Goal: Information Seeking & Learning: Learn about a topic

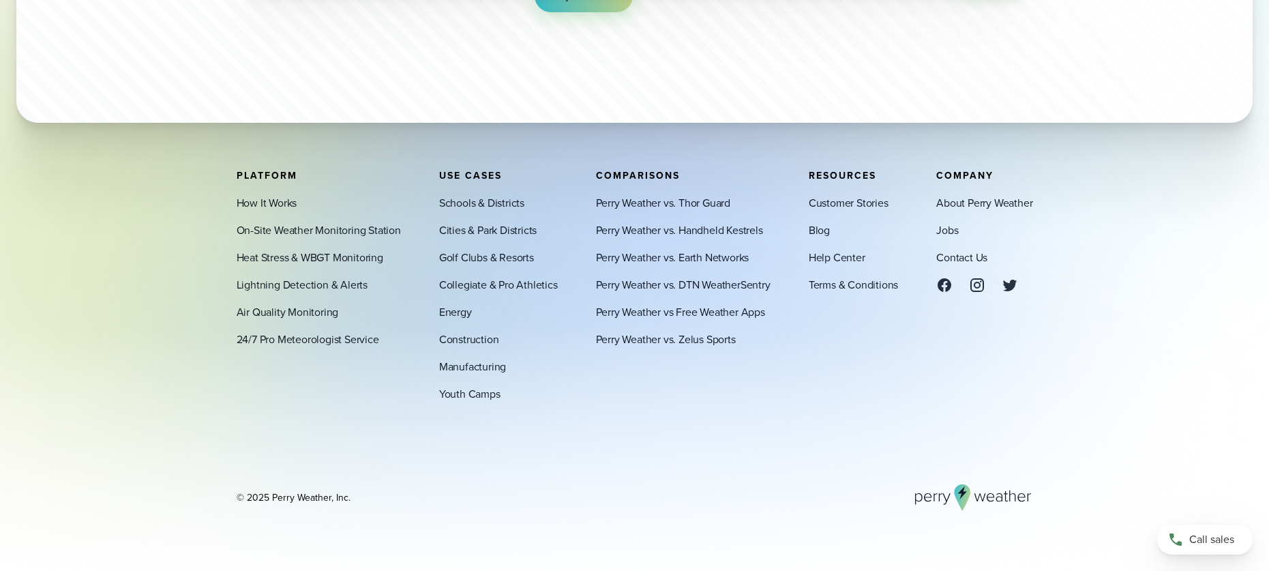
scroll to position [4790, 0]
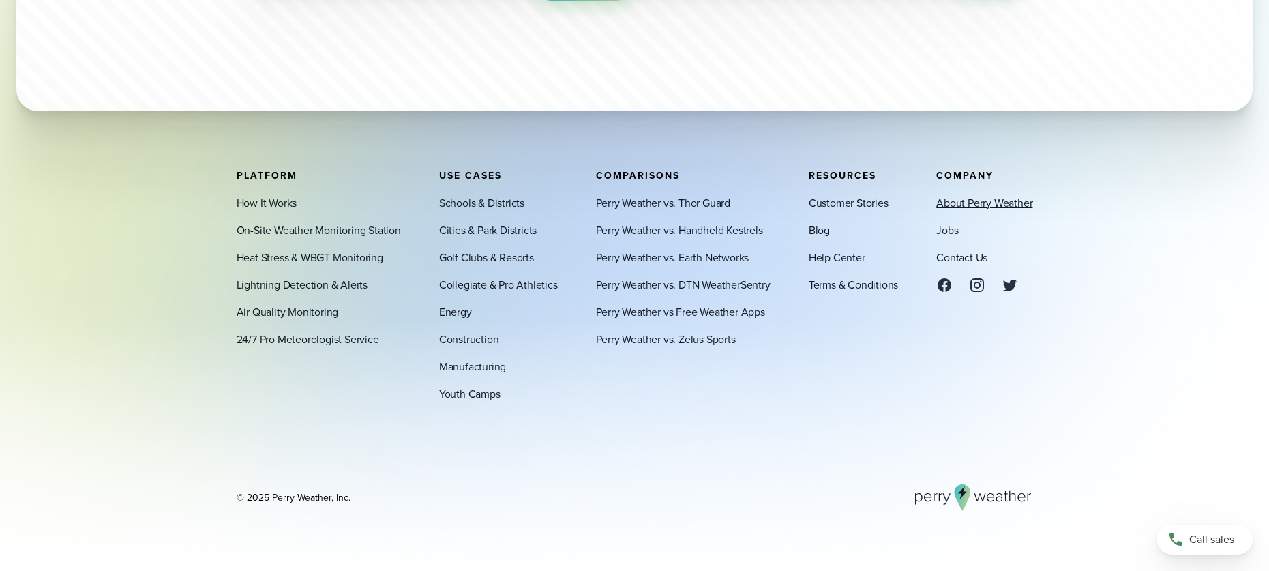
click at [1001, 203] on link "About Perry Weather" at bounding box center [984, 202] width 96 height 16
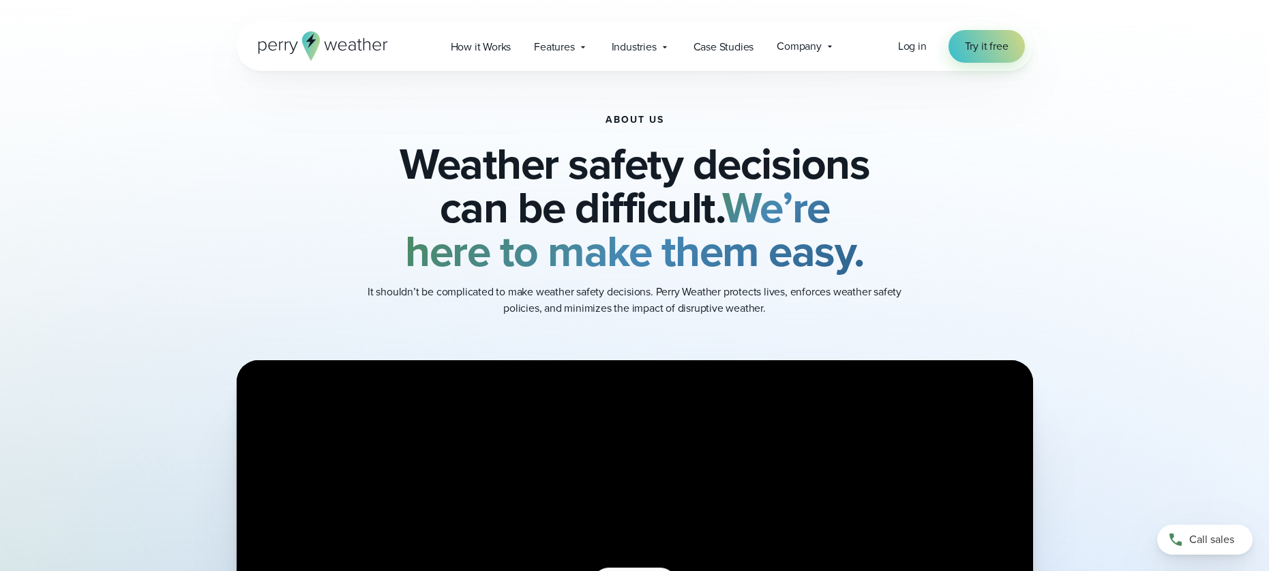
click at [311, 54] on icon at bounding box center [310, 45] width 18 height 29
